Goal: Task Accomplishment & Management: Complete application form

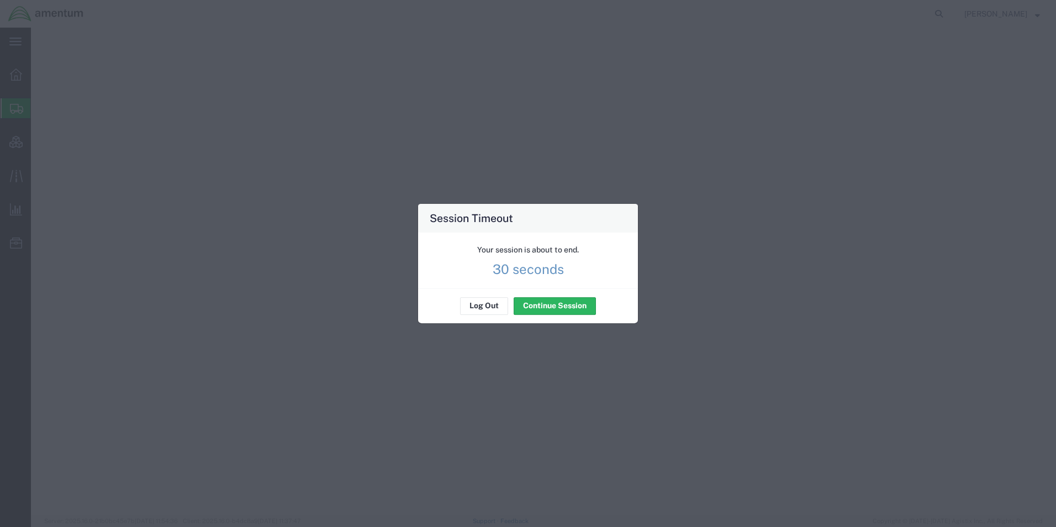
select select "CBOX"
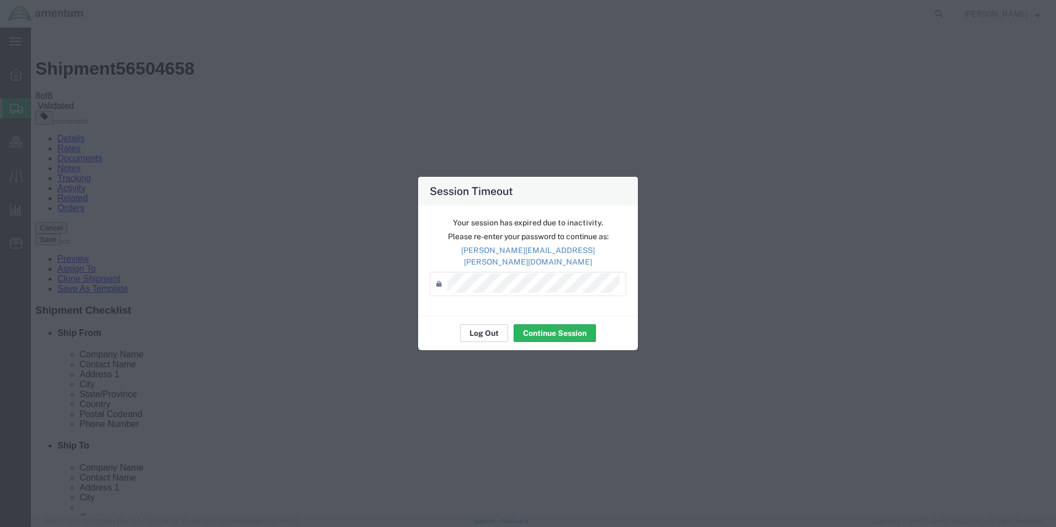
click at [483, 324] on button "Log Out" at bounding box center [484, 333] width 48 height 18
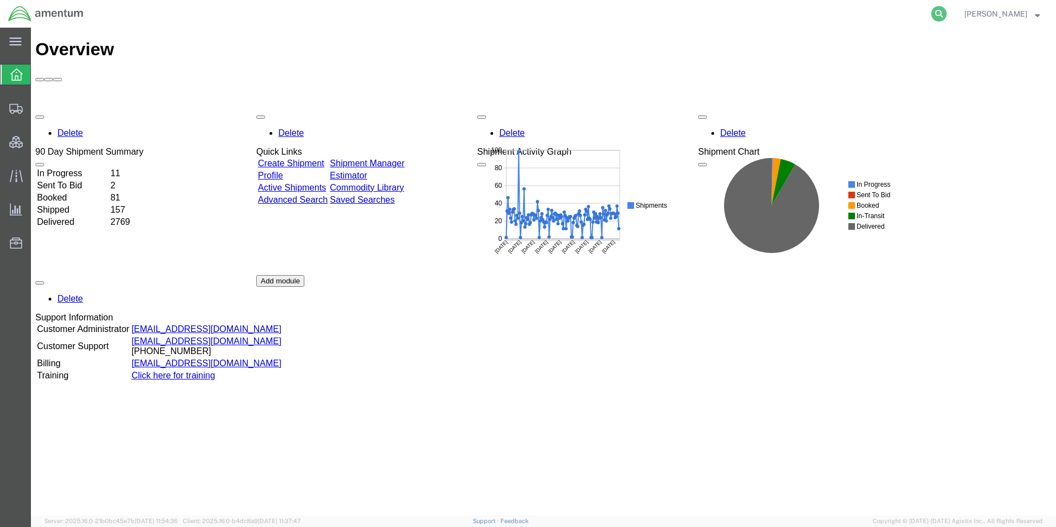
click at [946, 14] on icon at bounding box center [938, 13] width 15 height 15
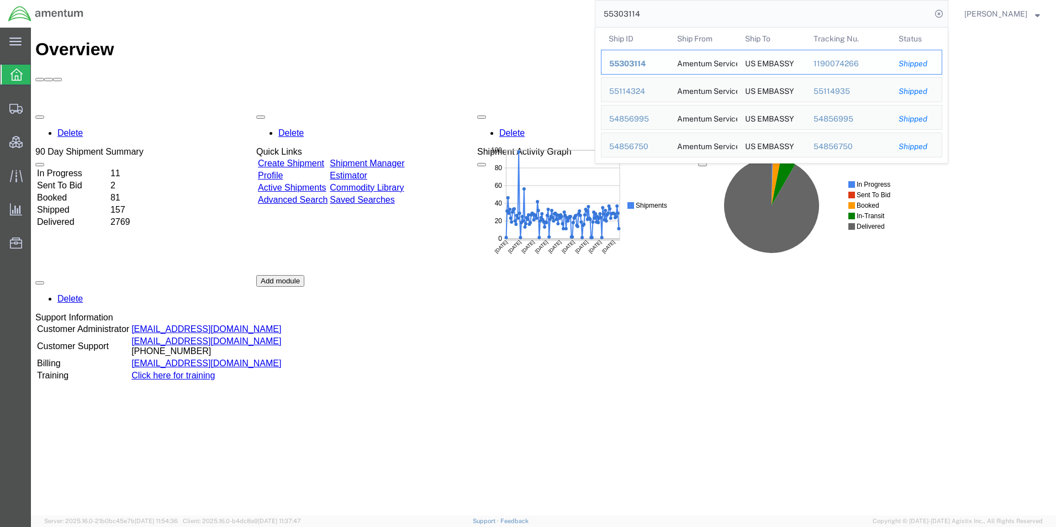
click at [849, 65] on div "1190074266" at bounding box center [848, 64] width 70 height 12
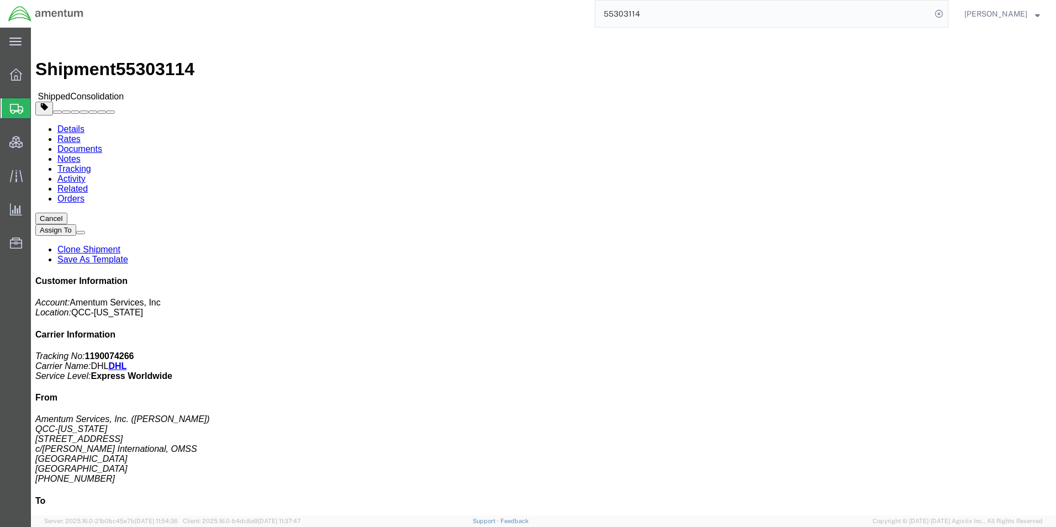
click link "Related"
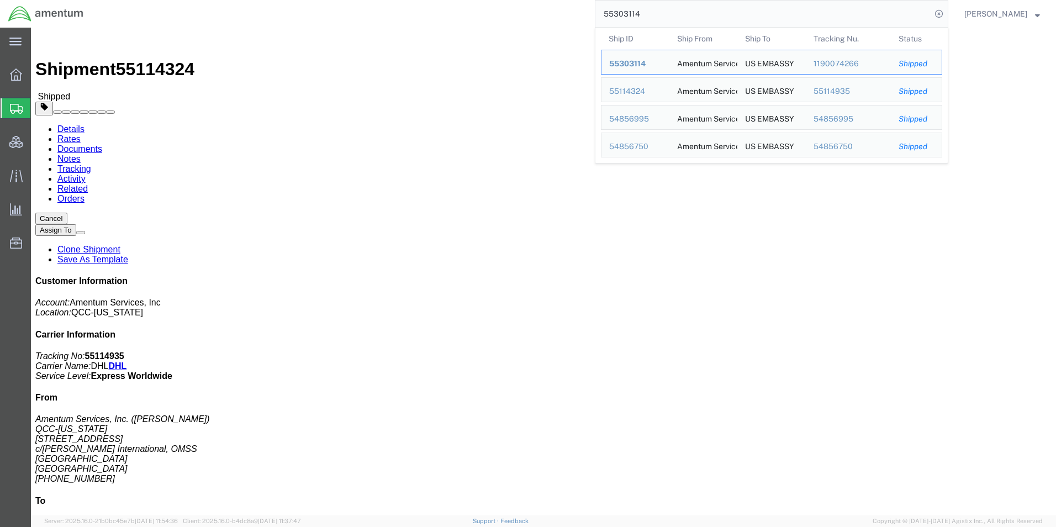
drag, startPoint x: 704, startPoint y: 17, endPoint x: 498, endPoint y: -8, distance: 207.4
click at [498, 0] on html "main_menu Created with Sketch. Collapse Menu Overview Shipments Shipment Manage…" at bounding box center [528, 263] width 1056 height 527
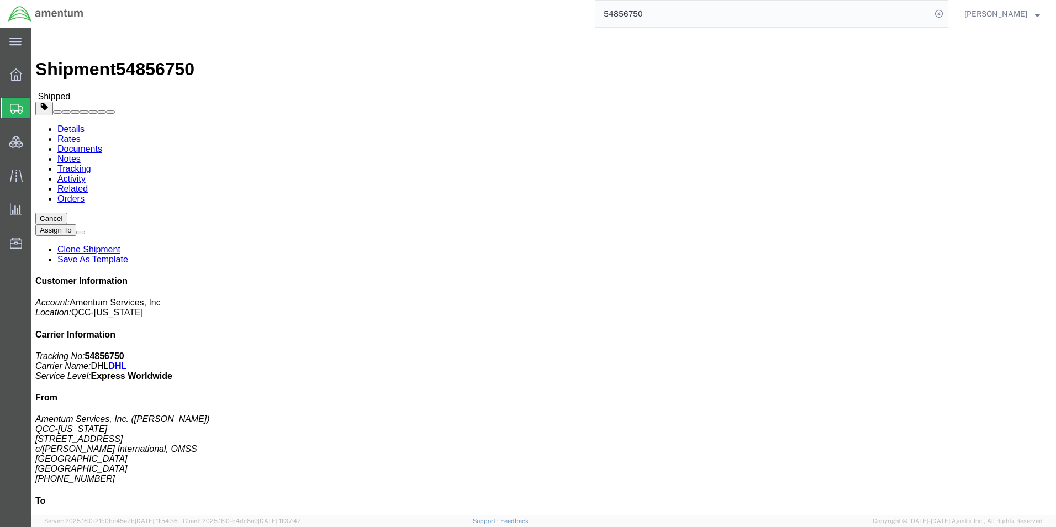
drag, startPoint x: 688, startPoint y: 11, endPoint x: 558, endPoint y: 24, distance: 131.0
click at [558, 24] on div "54856750" at bounding box center [520, 14] width 856 height 28
type input "54856995"
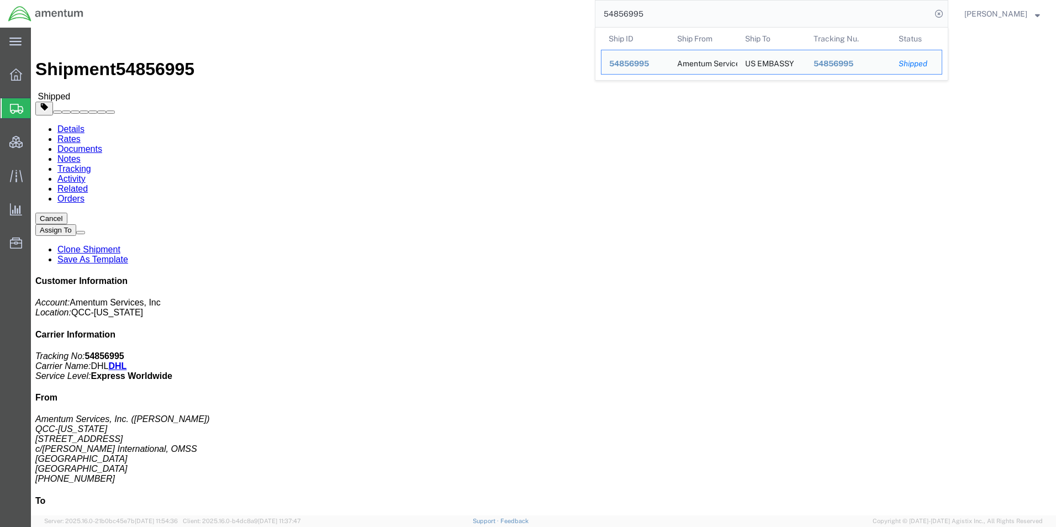
click at [0, 0] on span "Create Shipment" at bounding box center [0, 0] width 0 height 0
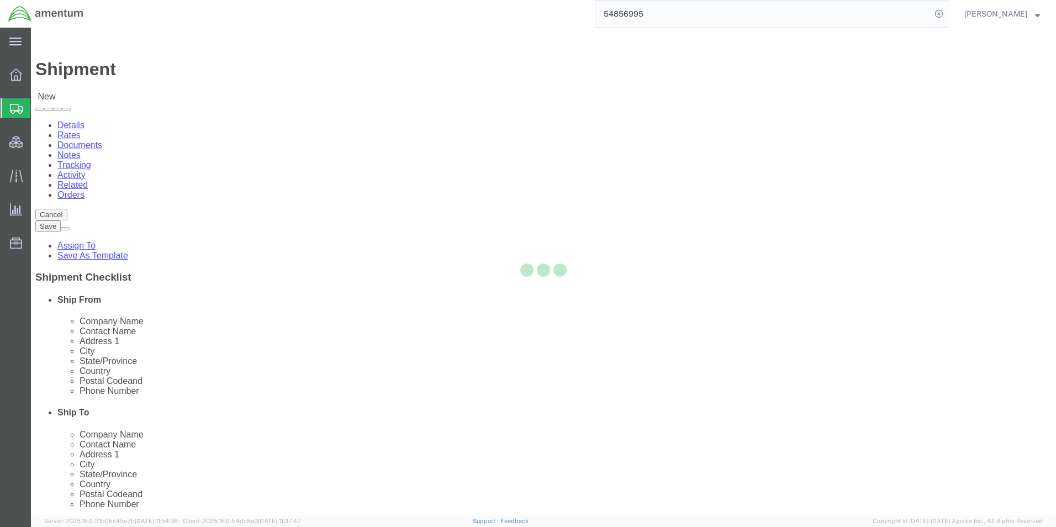
select select
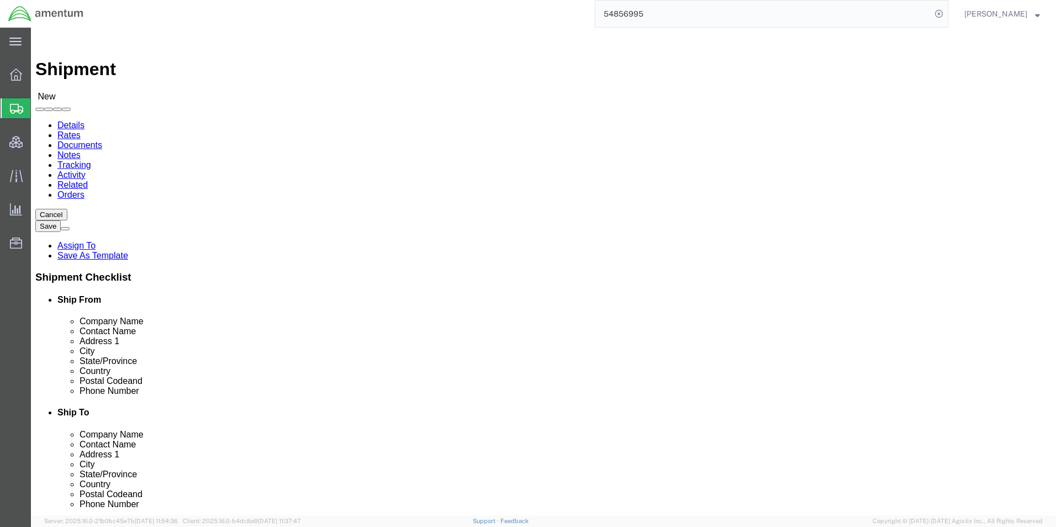
type input "qcc"
select select "42668"
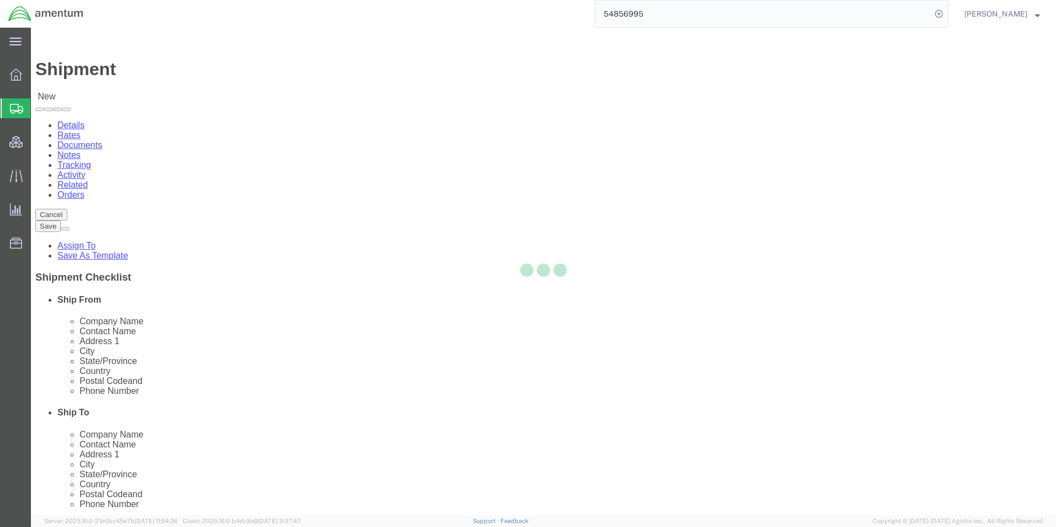
select select "[GEOGRAPHIC_DATA]"
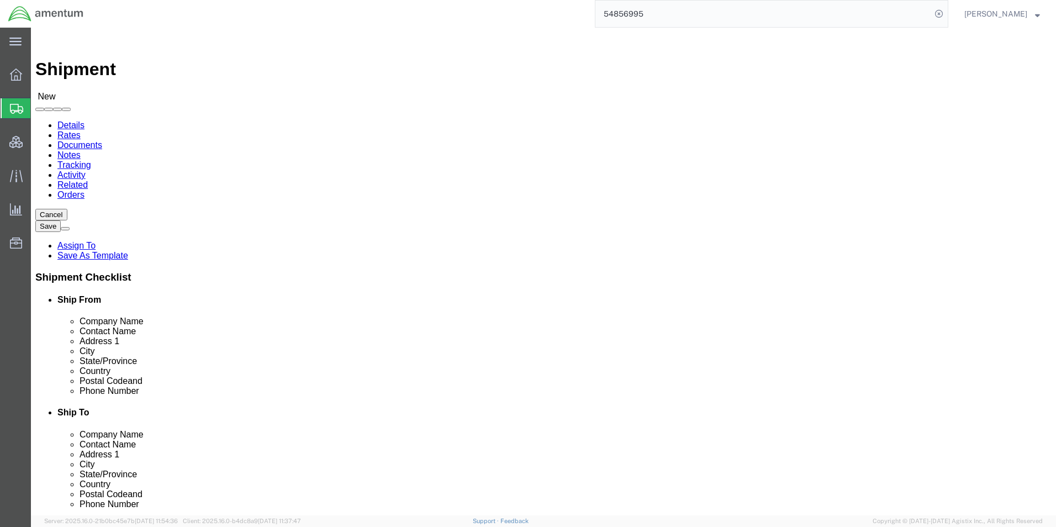
click input "text"
paste input "[PERSON_NAME]"
type input "[PERSON_NAME]"
click input "text"
paste input "[PERSON_NAME][EMAIL_ADDRESS][PERSON_NAME][DOMAIN_NAME]"
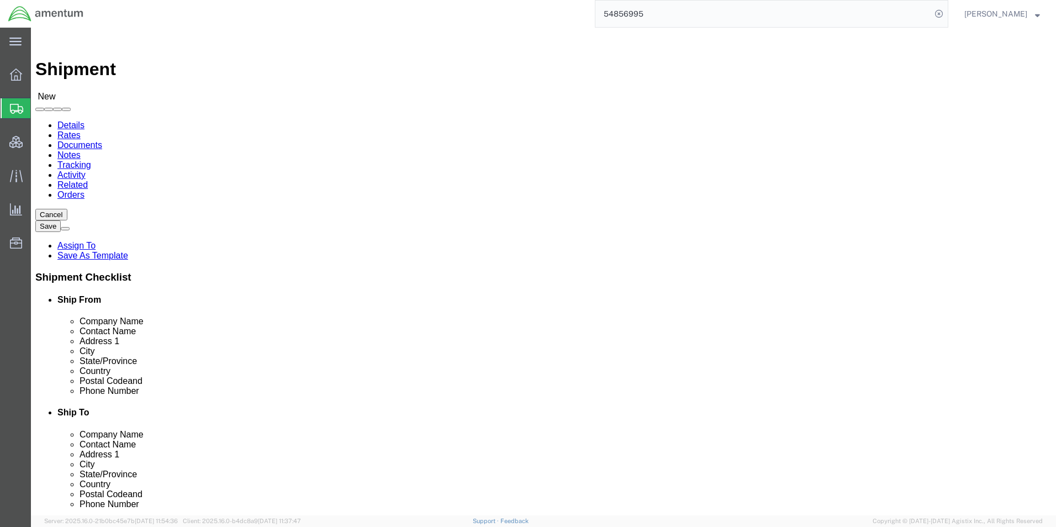
type input "[PERSON_NAME][EMAIL_ADDRESS][PERSON_NAME][DOMAIN_NAME]"
click input "text"
paste input "[PHONE_NUMBER]"
type input "[PHONE_NUMBER]"
click input "Postal Code"
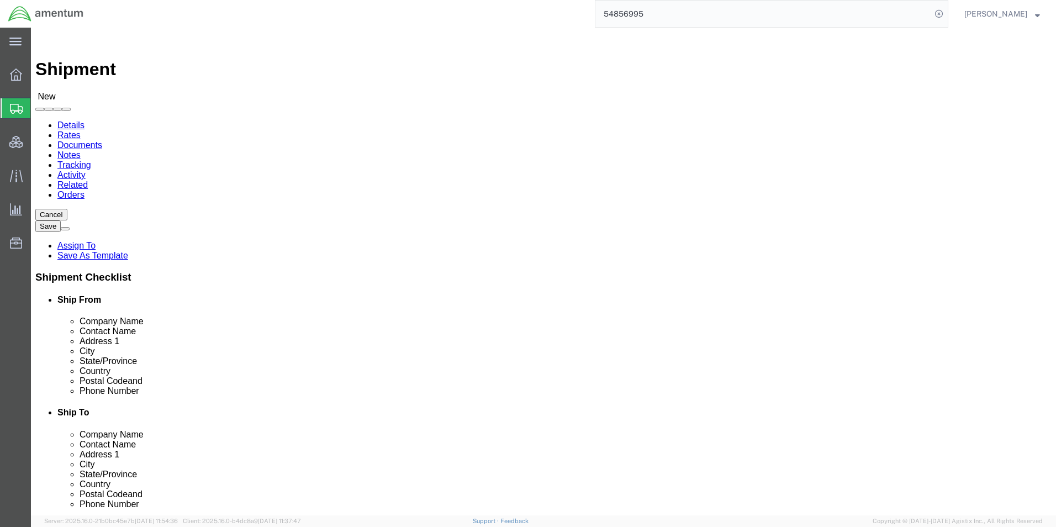
click input "text"
paste input "Amentum"
type input "Amentum"
type input "[STREET_ADDRESS]"
type input "[GEOGRAPHIC_DATA]"
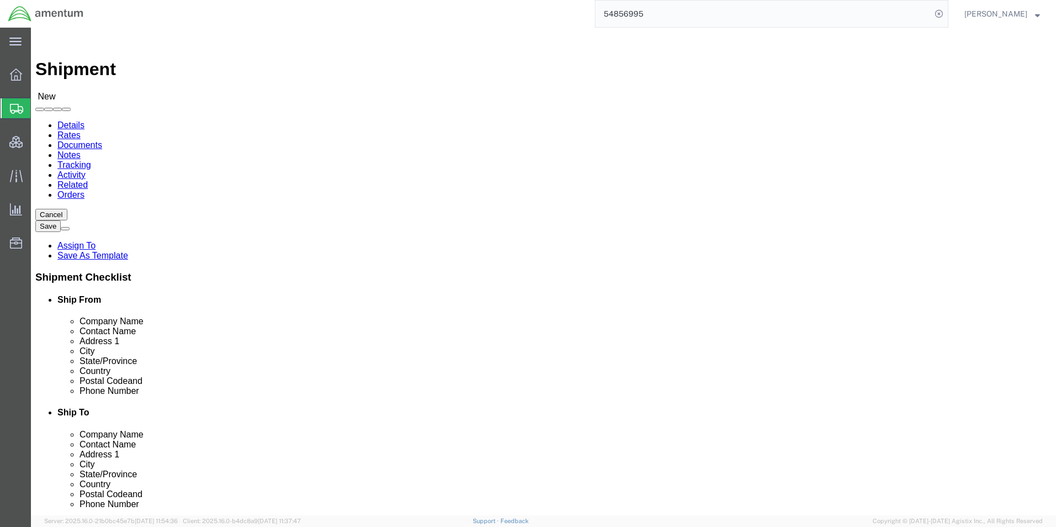
type input "[GEOGRAPHIC_DATA]"
type input "s"
type input "so"
click input "Postal Code"
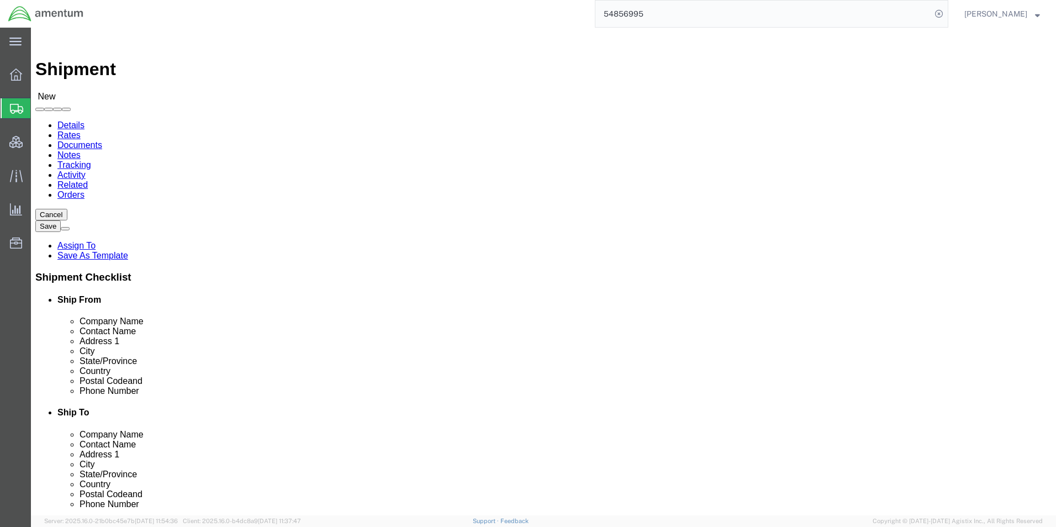
type input "29418"
click div "Location My Profile Location [PHONE_NUMBER] [PHONE_NUMBER] [PHONE_NUMBER] [PHON…"
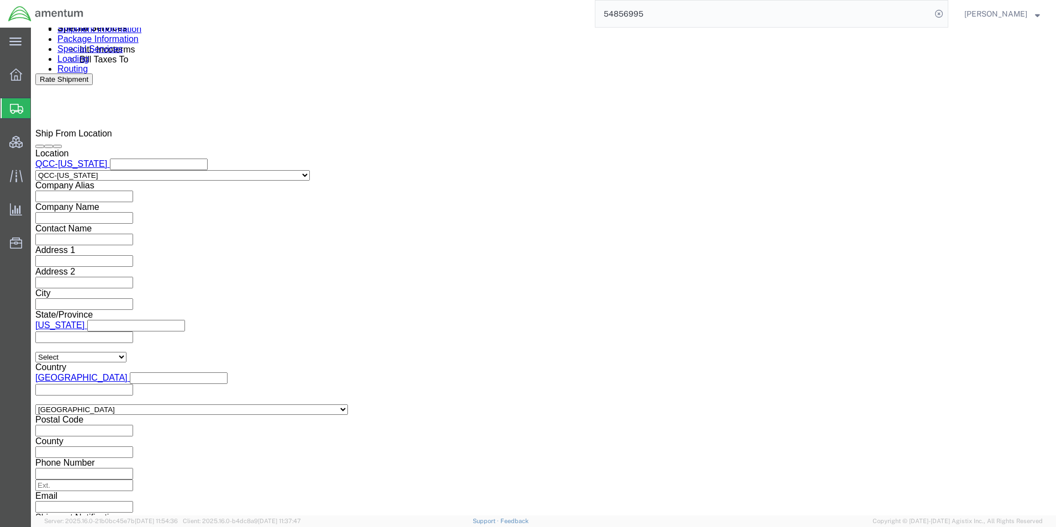
scroll to position [717, 0]
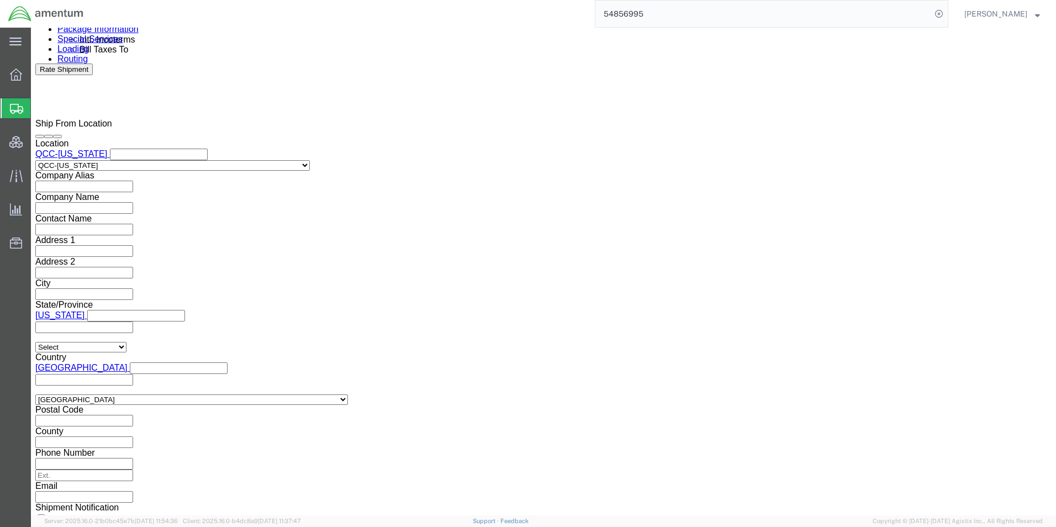
click input "text"
type input "LGCVQ-25227-0001"
click button "Add reference"
click select "Select Account Type Activity ID Airline Appointment Number ASN Batch Request # …"
select select "DEPT"
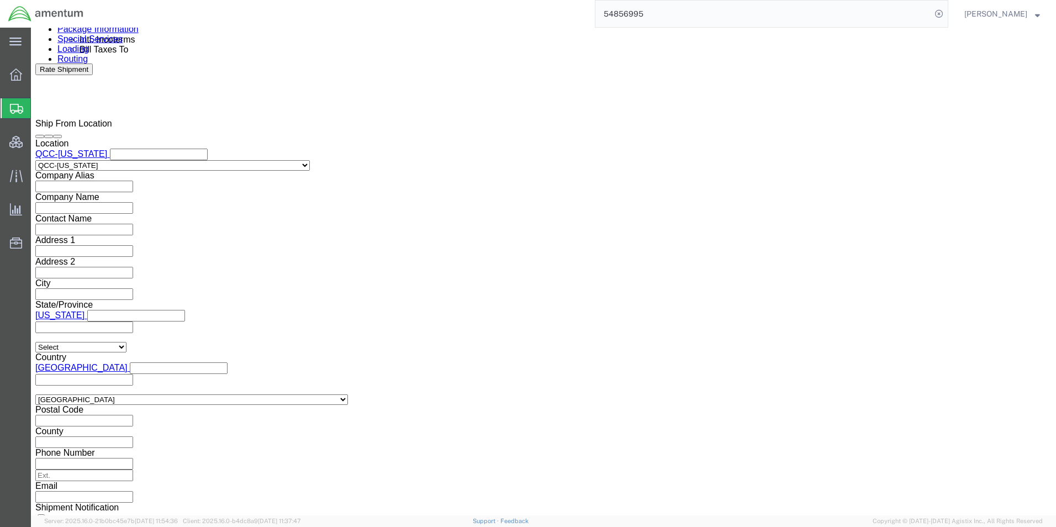
click input "text"
type input "LGCV"
click button "Add reference"
click select "Select Account Type Activity ID Airline Appointment Number ASN Batch Request # …"
select select "PROJNUM"
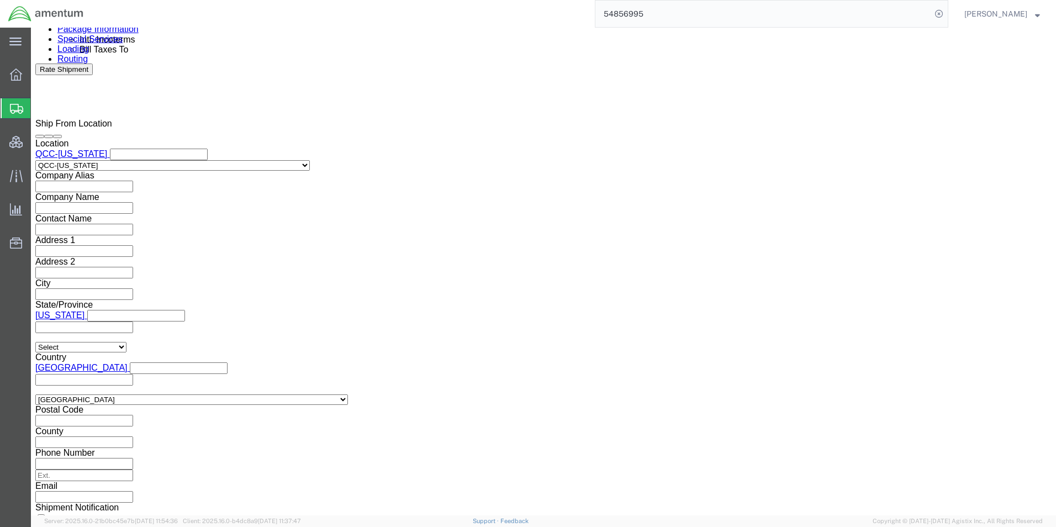
click select "Select Account Type Activity ID Airline Appointment Number ASN Batch Request # …"
click input "text"
paste input "4946.21.1.C.101AA.040600000000"
type input "4946.21.1.C.101AA.040600000000"
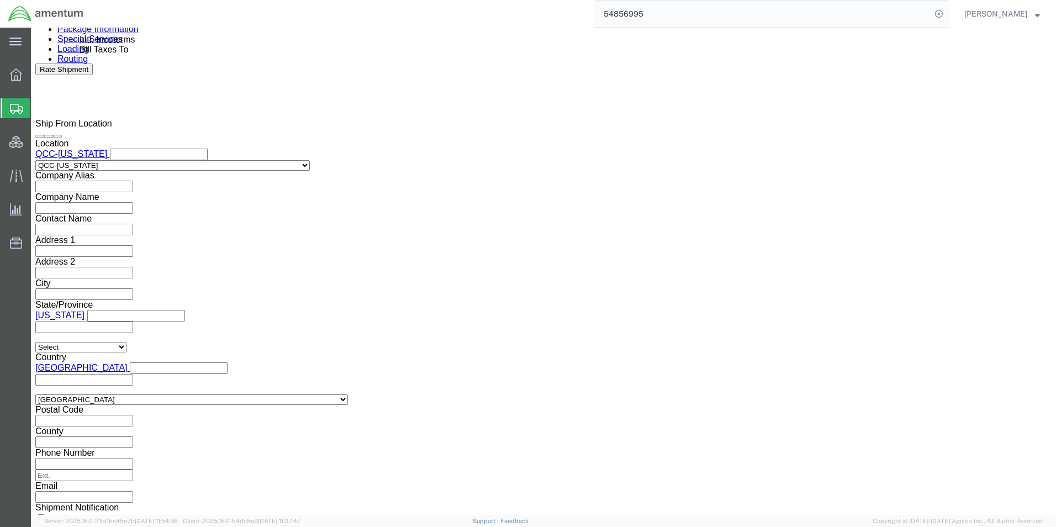
click div "References Add reference Shipment Id Number LGCVQ-25227-0001 Select Account Typ…"
click button "Continue"
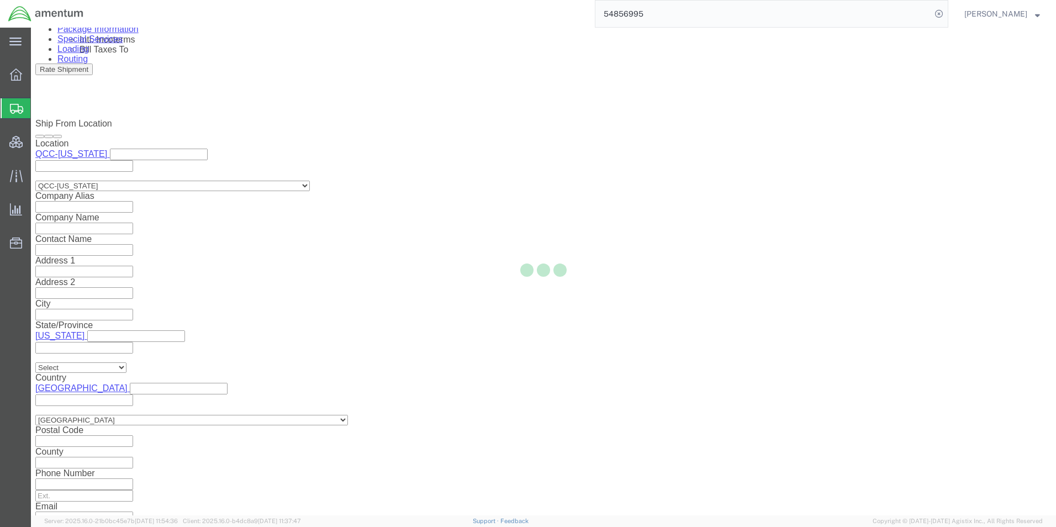
select select "42668"
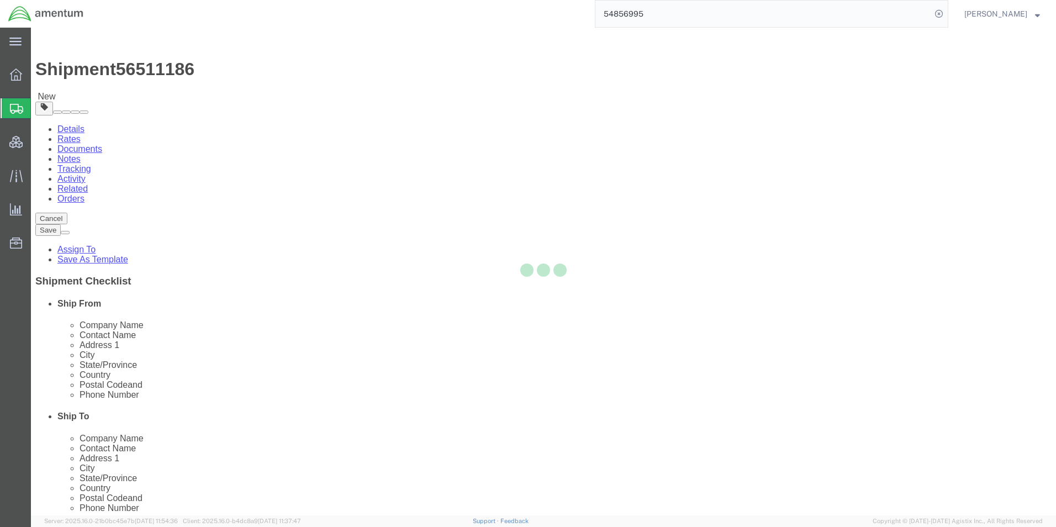
select select "CBOX"
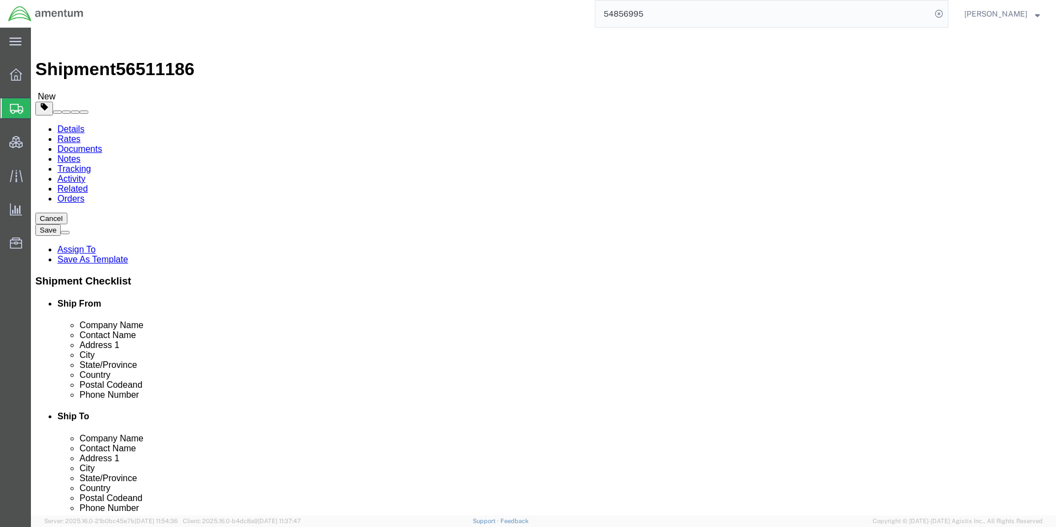
click input "text"
type input "12"
type input "3"
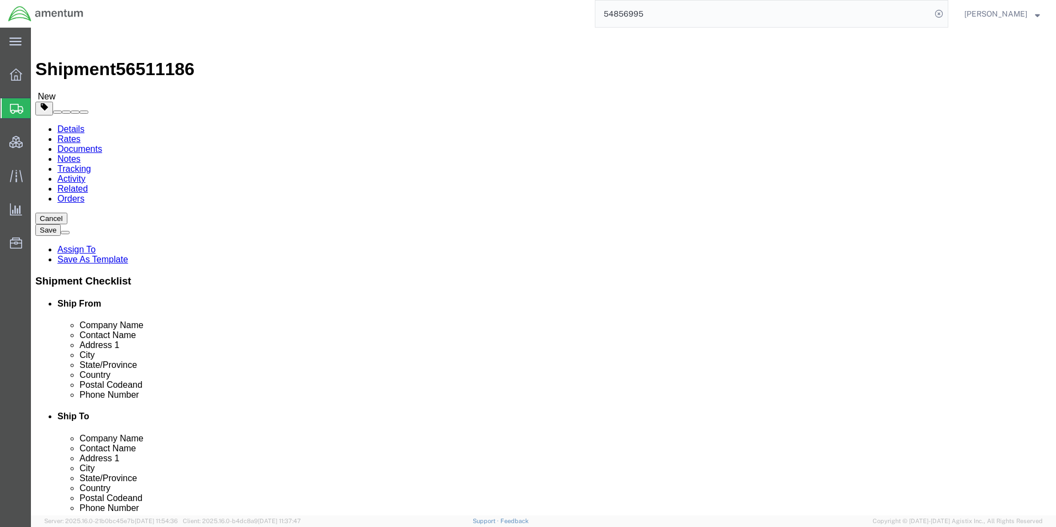
click link "Add Content"
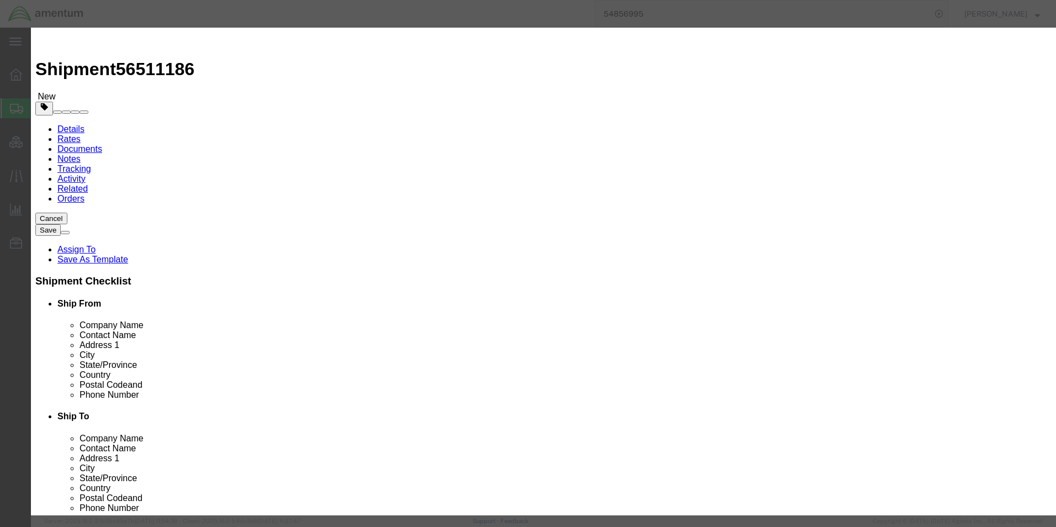
click input "text"
type input "Lock and keys for glass lid freezer"
type input "1"
type input "24.99"
type input "2"
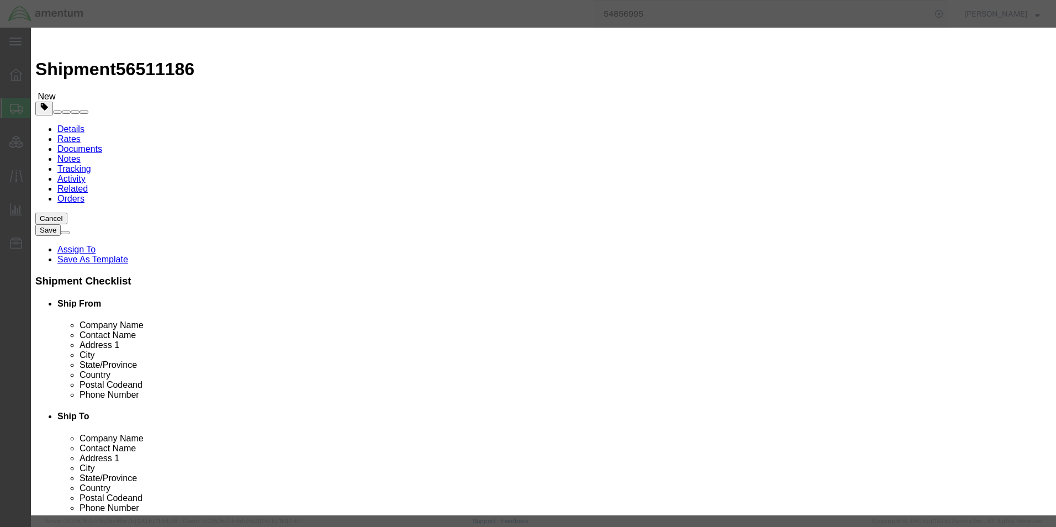
type input "49.98"
click select "Select"
click div "Description Commodity Category Select Country Of Origin Select [GEOGRAPHIC_DATA…"
click button "Save & Close"
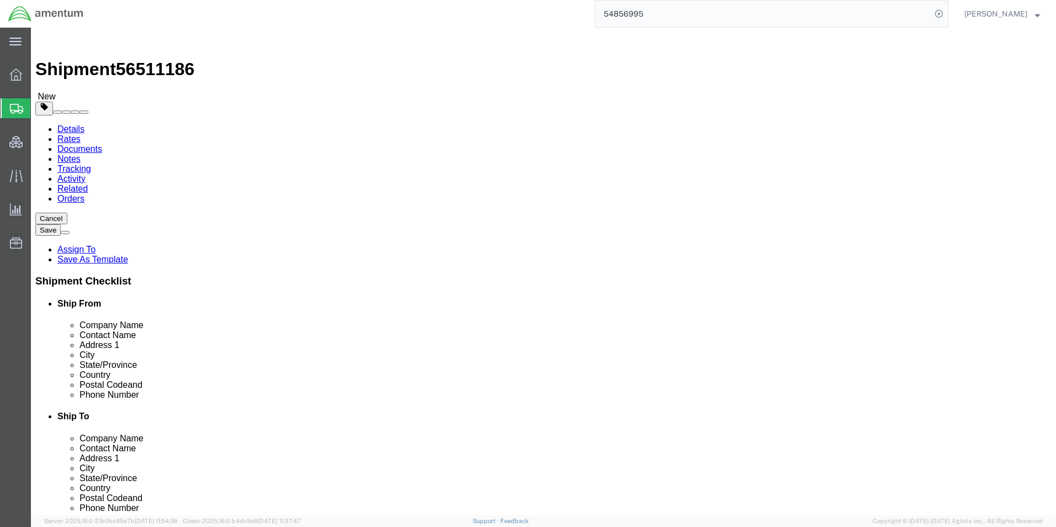
click link "Add Content"
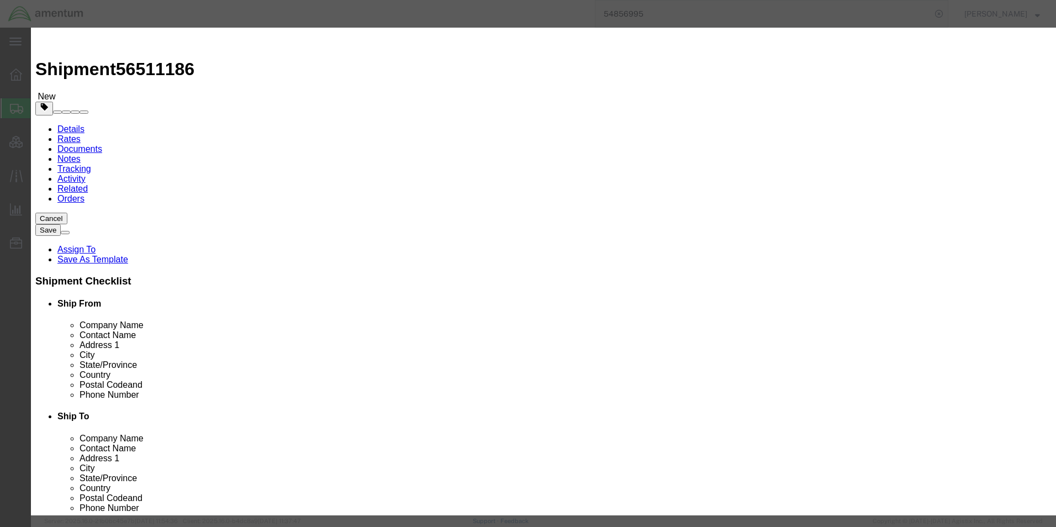
click input "text"
type input "Thermometers for glass lid freezer"
type input "2"
type input "10"
select select "USD"
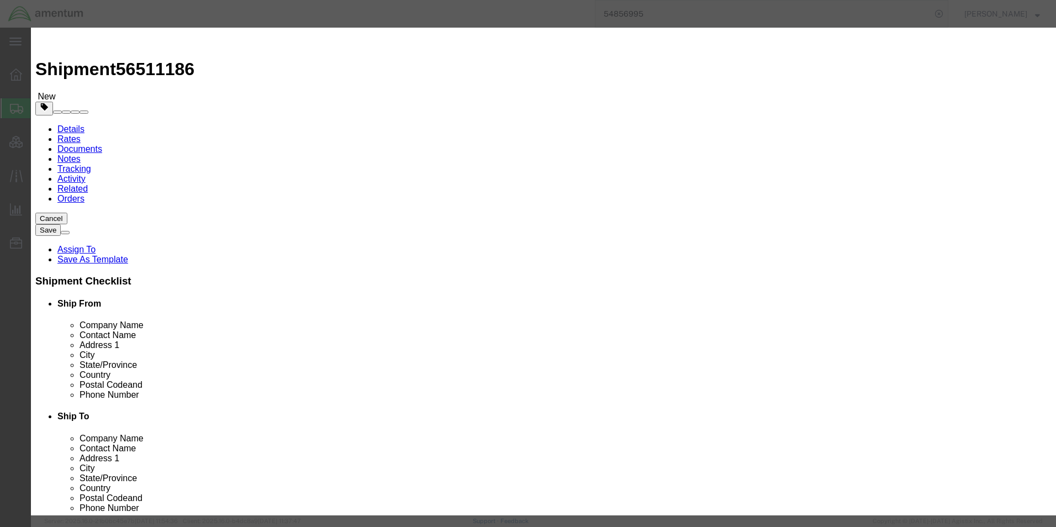
click button "Save & Close"
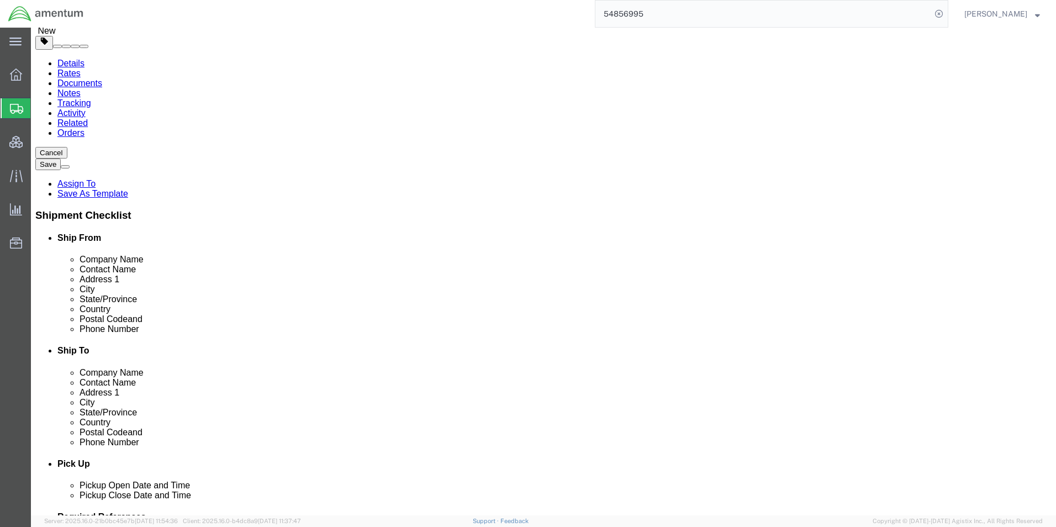
scroll to position [66, 0]
click div "Shipment Information Package Information Special Services Loading Routing"
click icon
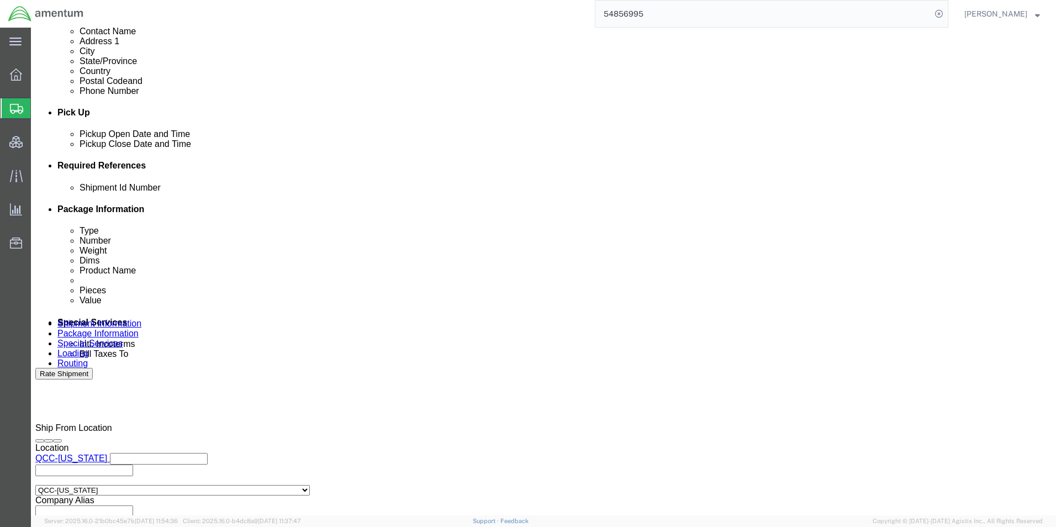
scroll to position [398, 0]
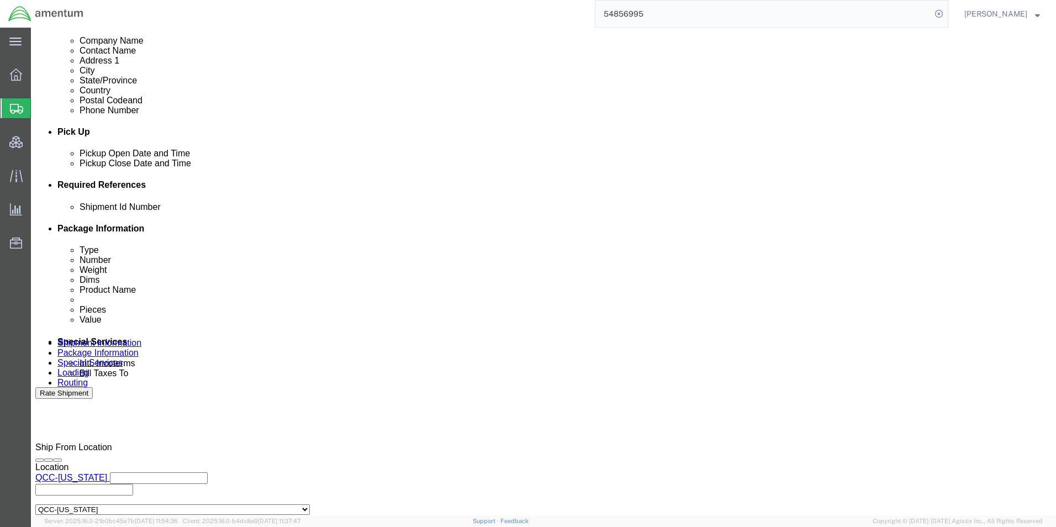
click select "Select 1 Day 2 Day 3-5 Day Economy 5+ Day"
drag, startPoint x: 199, startPoint y: 152, endPoint x: 247, endPoint y: 144, distance: 48.8
click select "Select 1 Day 2 Day 3-5 Day Economy 5+ Day"
click select "Select ATA DTA DTD"
drag, startPoint x: 575, startPoint y: 151, endPoint x: 557, endPoint y: 155, distance: 19.2
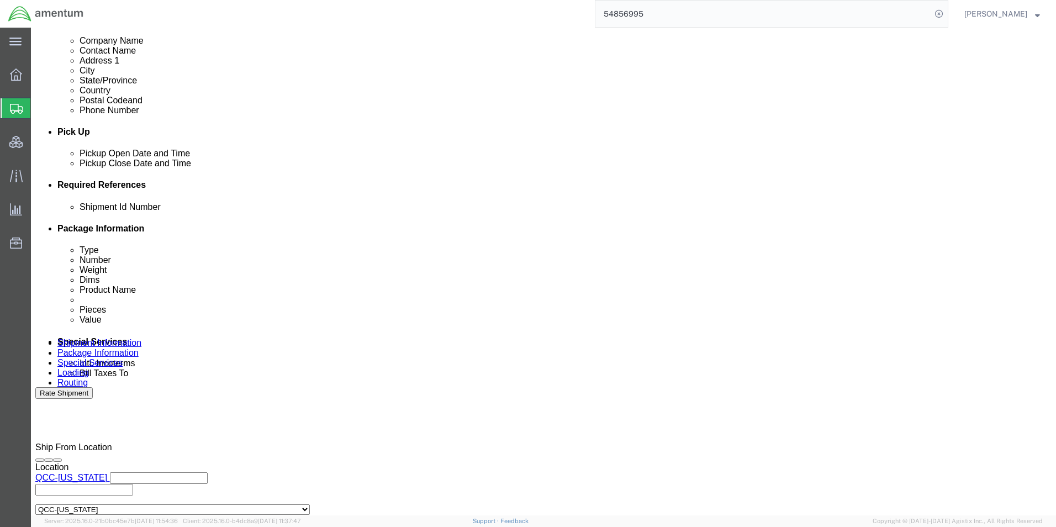
click select "Select ATA DTA DTD"
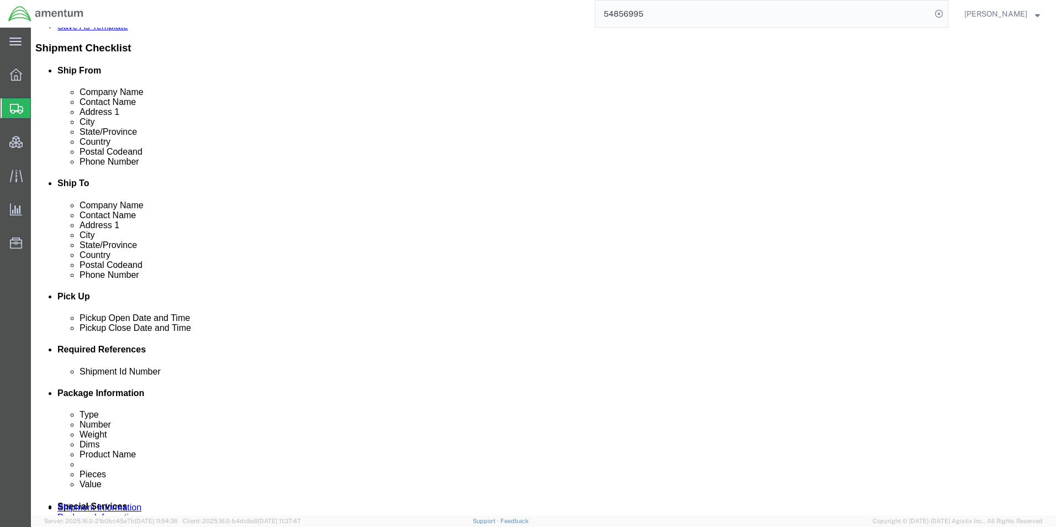
scroll to position [0, 0]
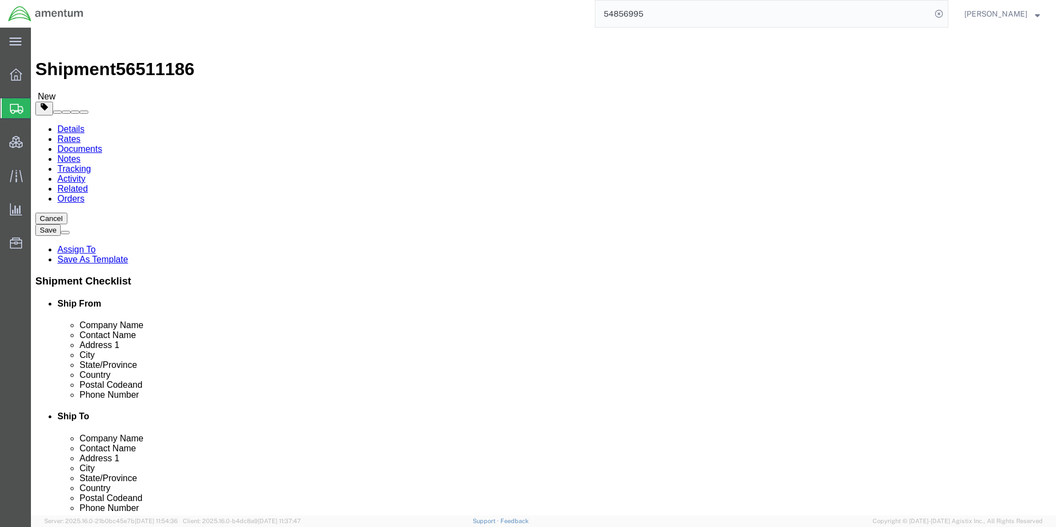
click span "Select one or more"
click div "Instructions"
click span "Select one or more"
click label "Delivery Instructions"
click input "checkbox"
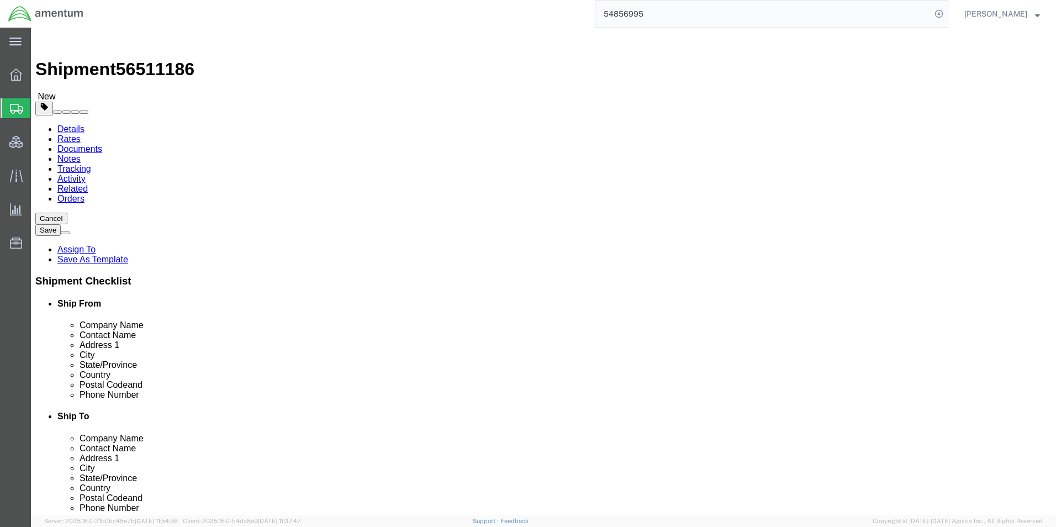
checkbox input "true"
click div "Handling Options"
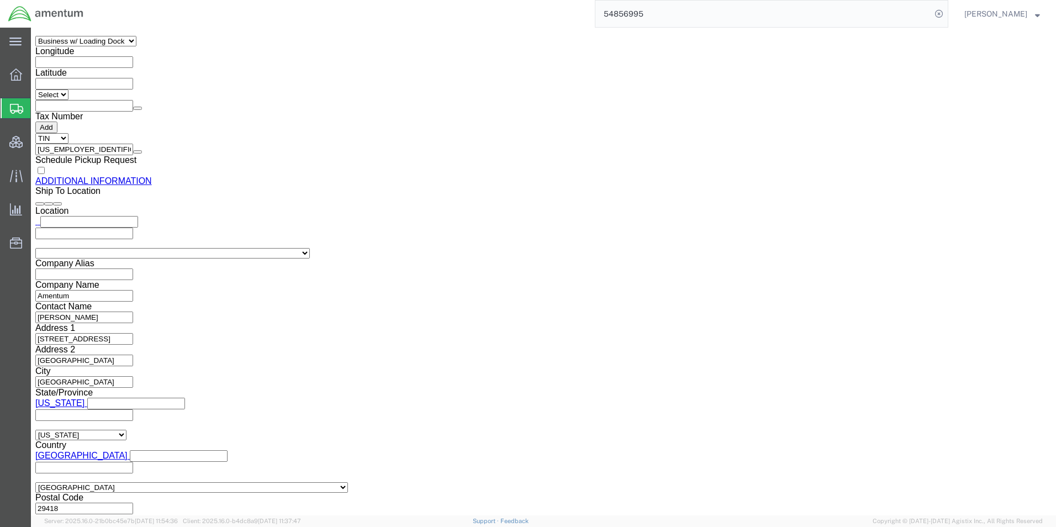
scroll to position [1284, 0]
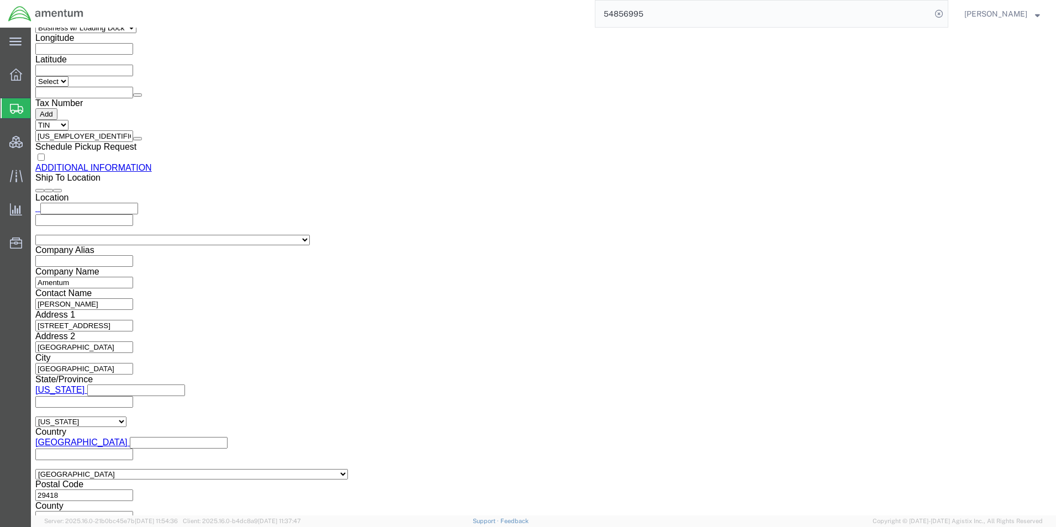
click button "Rate Shipment"
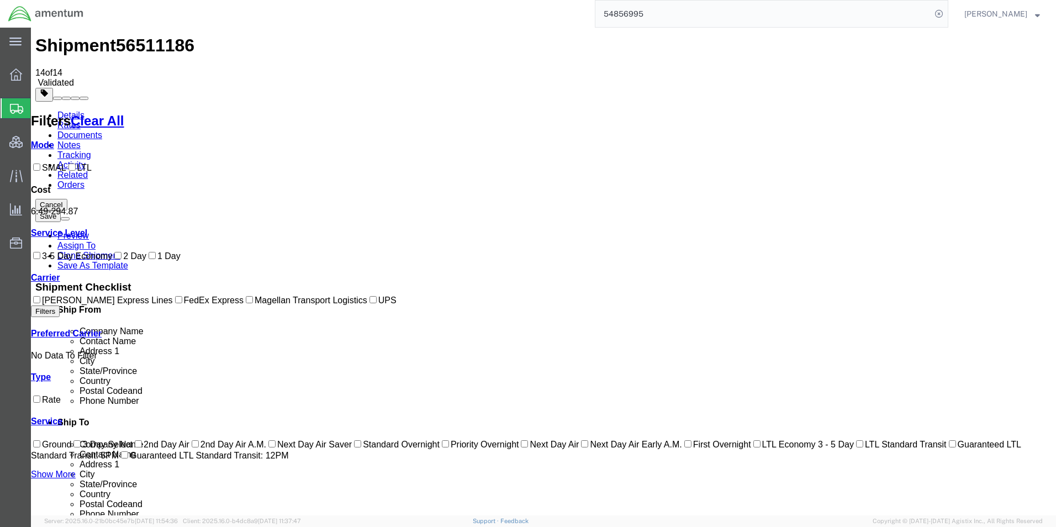
scroll to position [0, 0]
